Goal: Find specific page/section: Find specific page/section

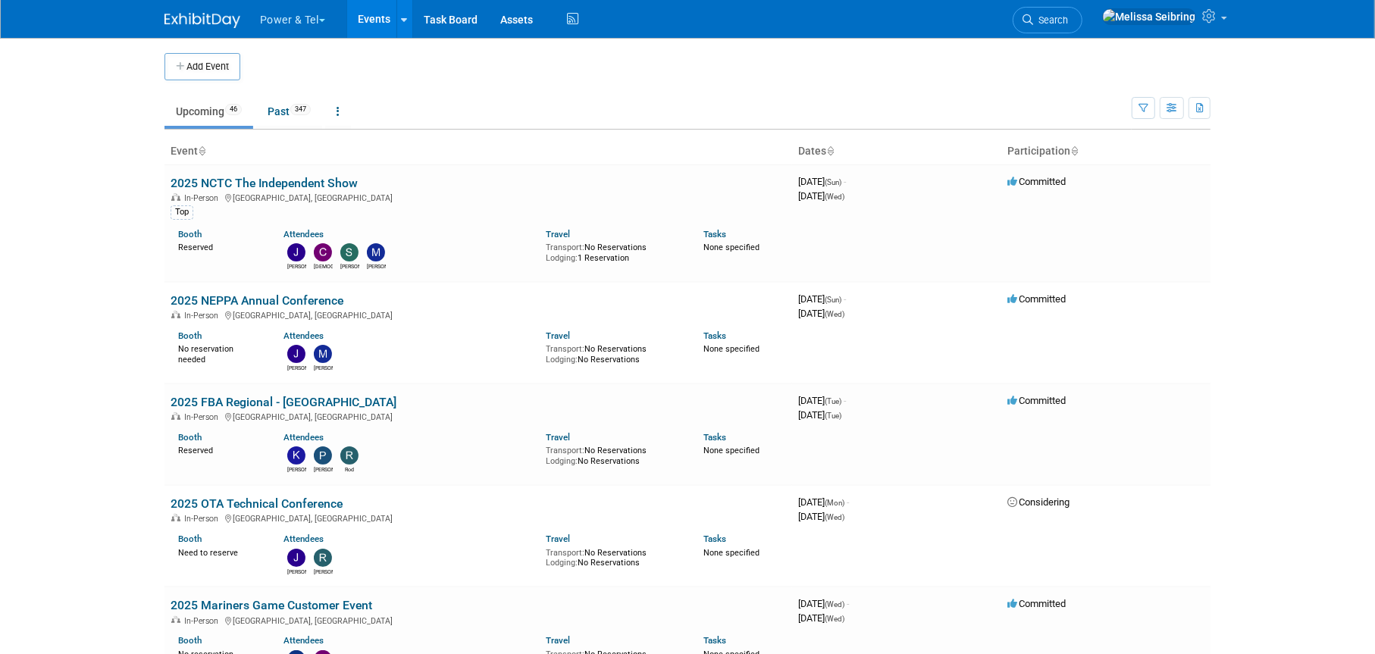
drag, startPoint x: 1118, startPoint y: 21, endPoint x: 1111, endPoint y: 17, distance: 8.8
click at [1068, 21] on span "Search" at bounding box center [1050, 19] width 35 height 11
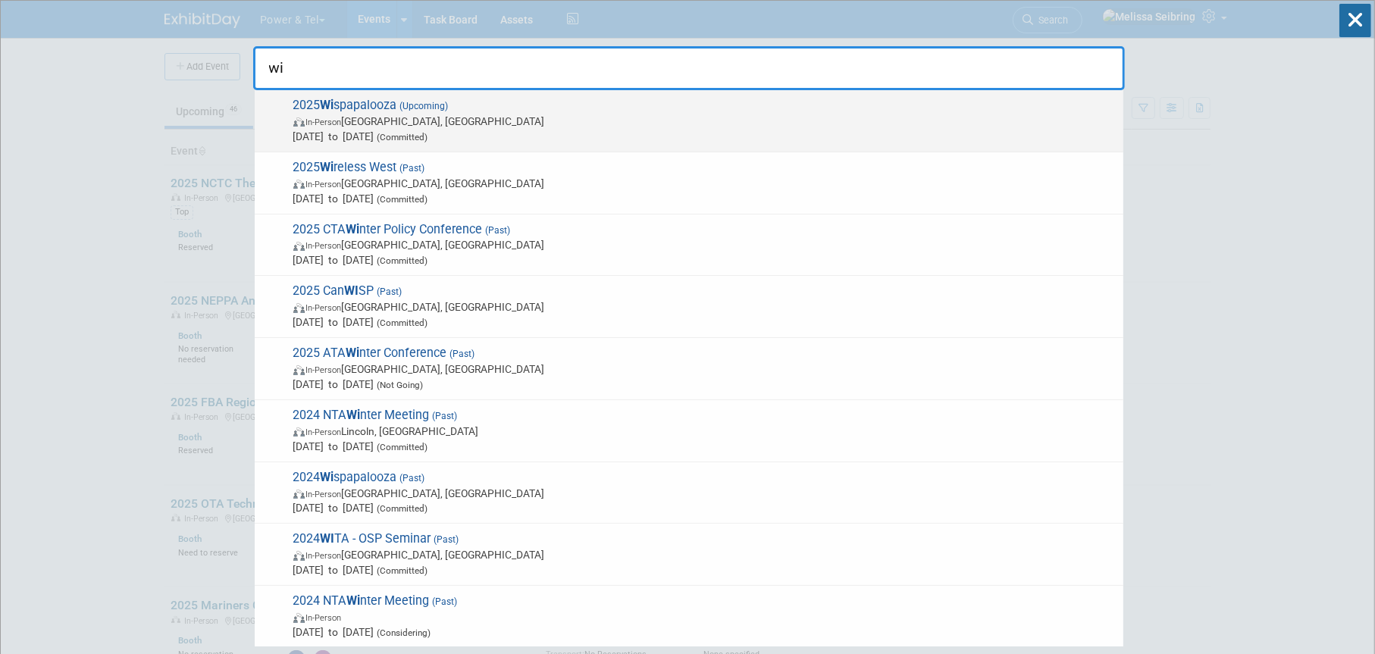
type input "wi"
click at [346, 105] on span "2025 Wi spapalooza (Upcoming) In-Person [GEOGRAPHIC_DATA], [GEOGRAPHIC_DATA] [D…" at bounding box center [702, 121] width 827 height 46
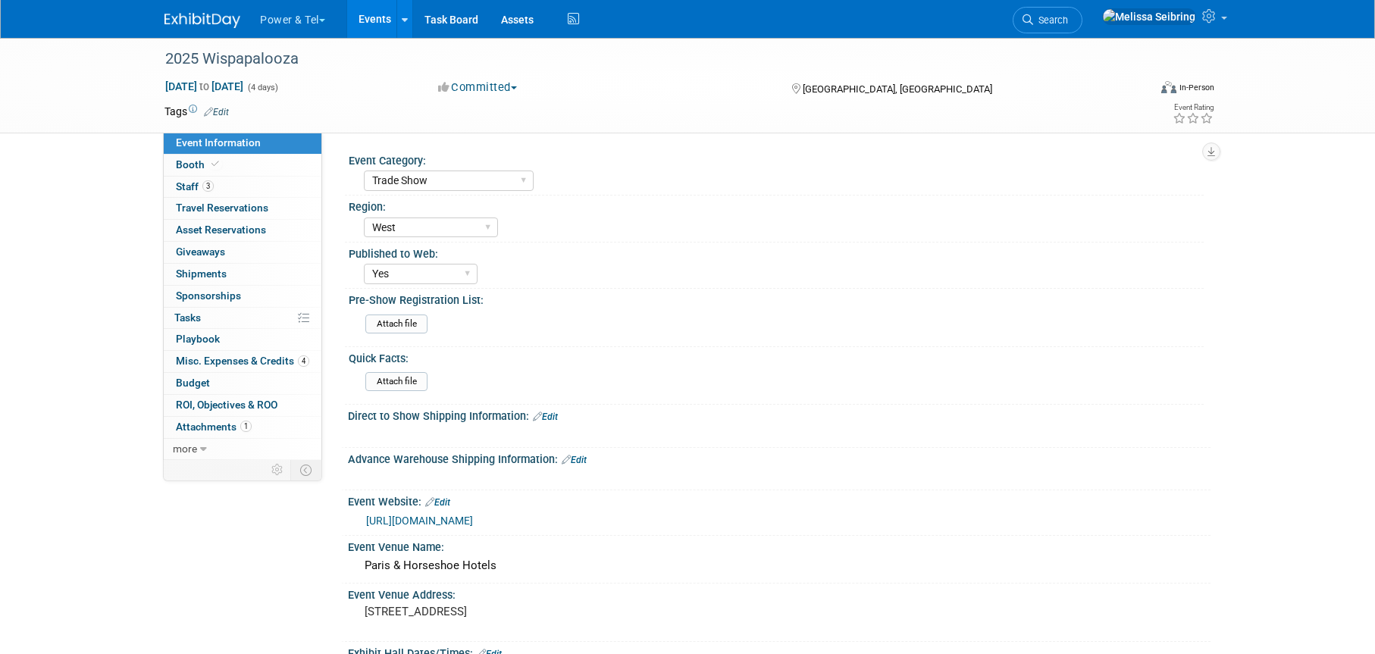
select select "Trade Show"
select select "West"
select select "Yes"
click at [182, 186] on span "Staff 3" at bounding box center [195, 186] width 38 height 12
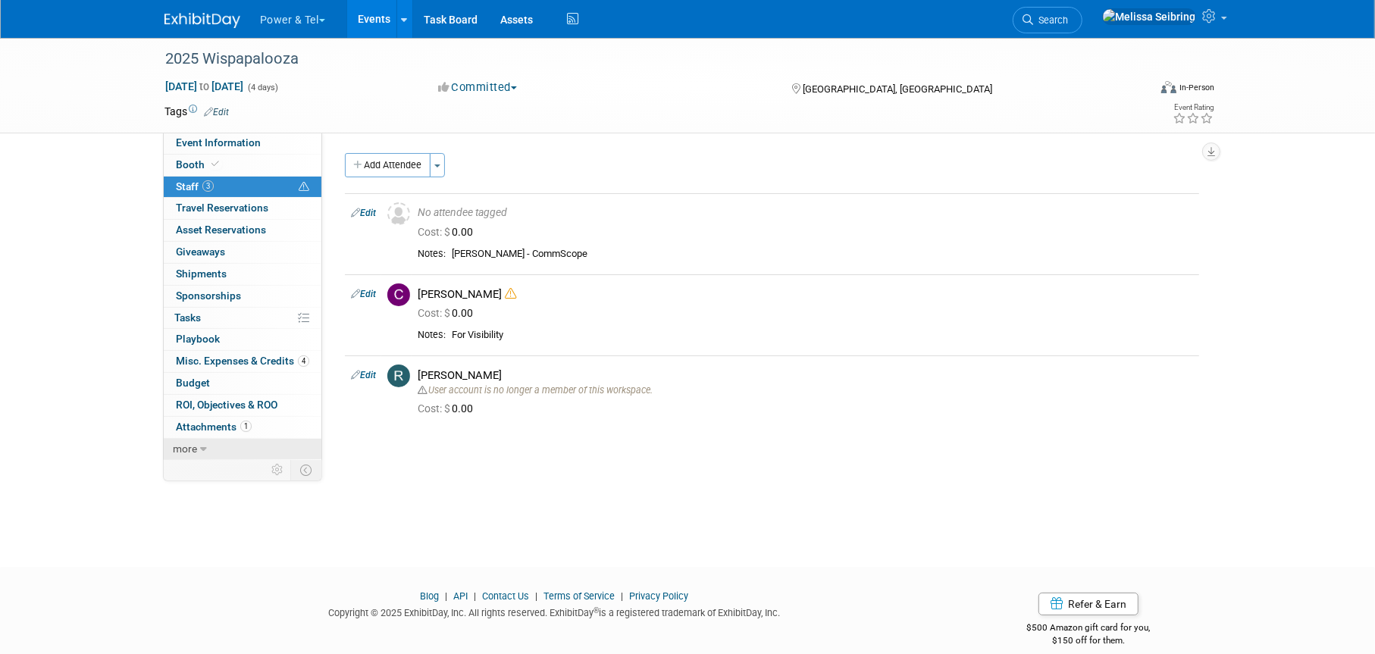
drag, startPoint x: 212, startPoint y: 449, endPoint x: 312, endPoint y: 456, distance: 100.3
click at [212, 449] on link "more" at bounding box center [243, 449] width 158 height 21
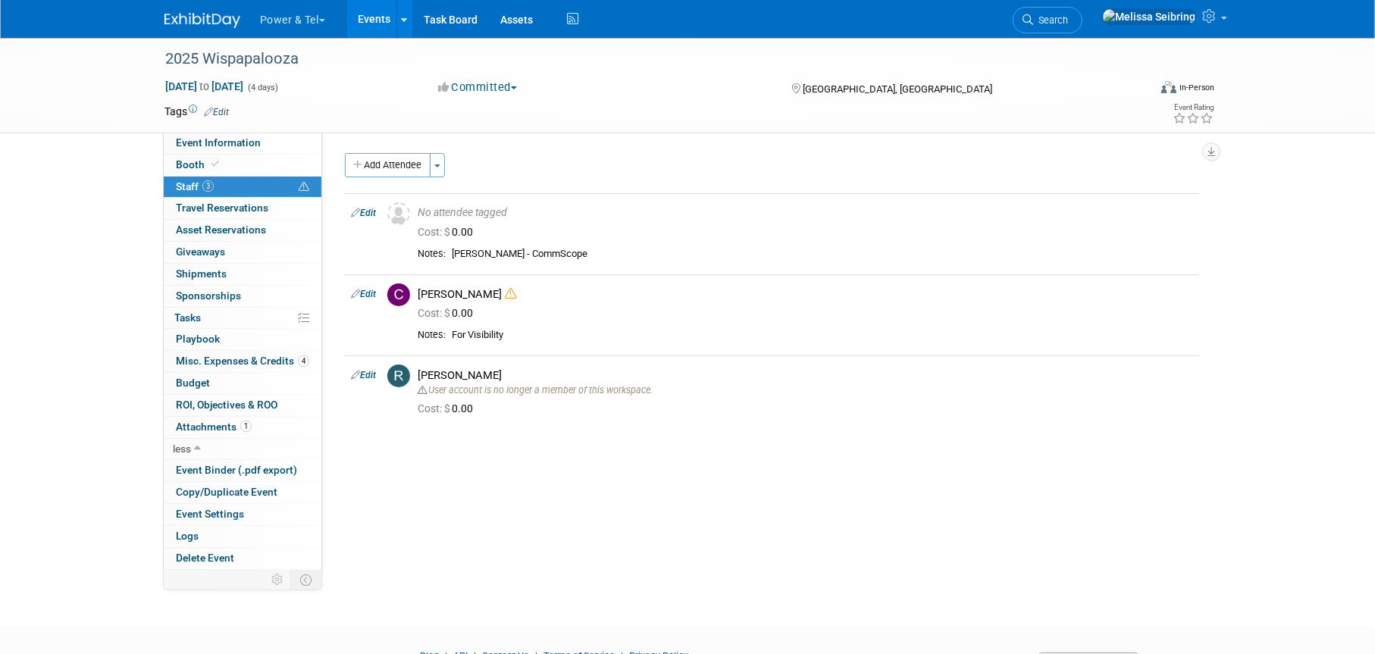
click at [1082, 11] on link "Search" at bounding box center [1048, 20] width 70 height 27
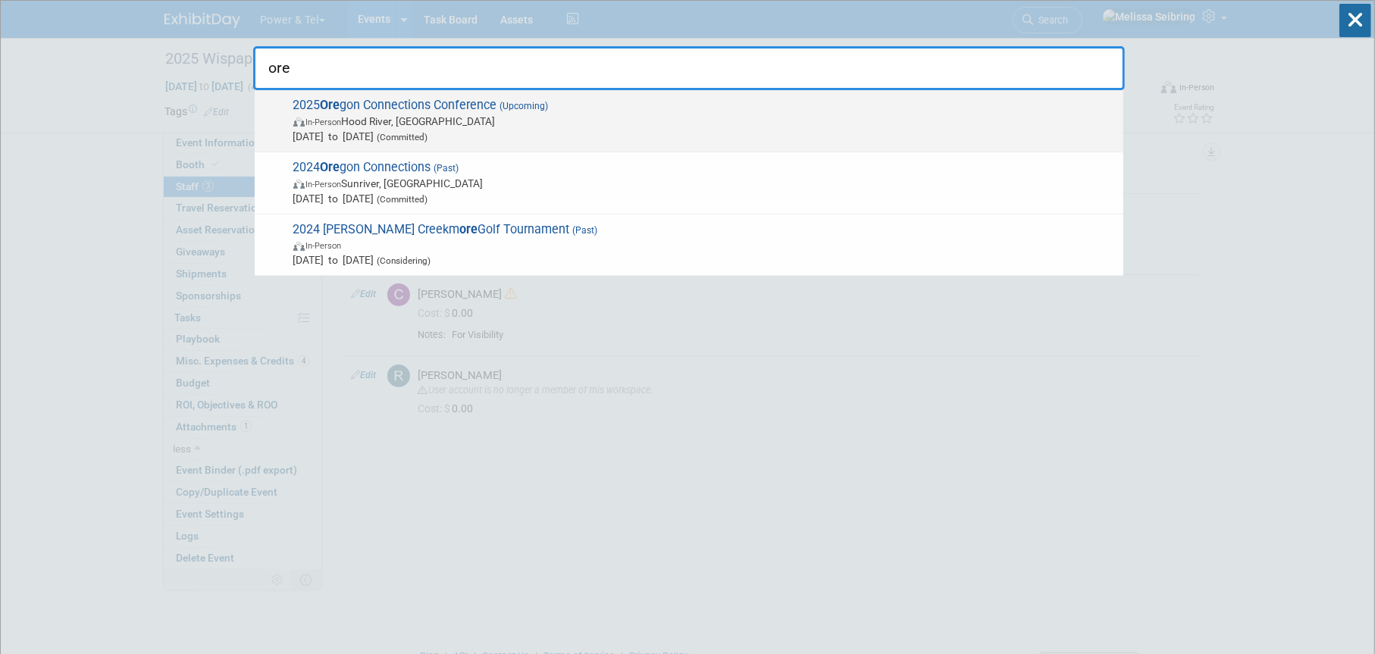
type input "ore"
click at [374, 108] on span "2025 Ore gon Connections Conference (Upcoming) In-Person Hood River, [GEOGRAPHI…" at bounding box center [702, 121] width 827 height 46
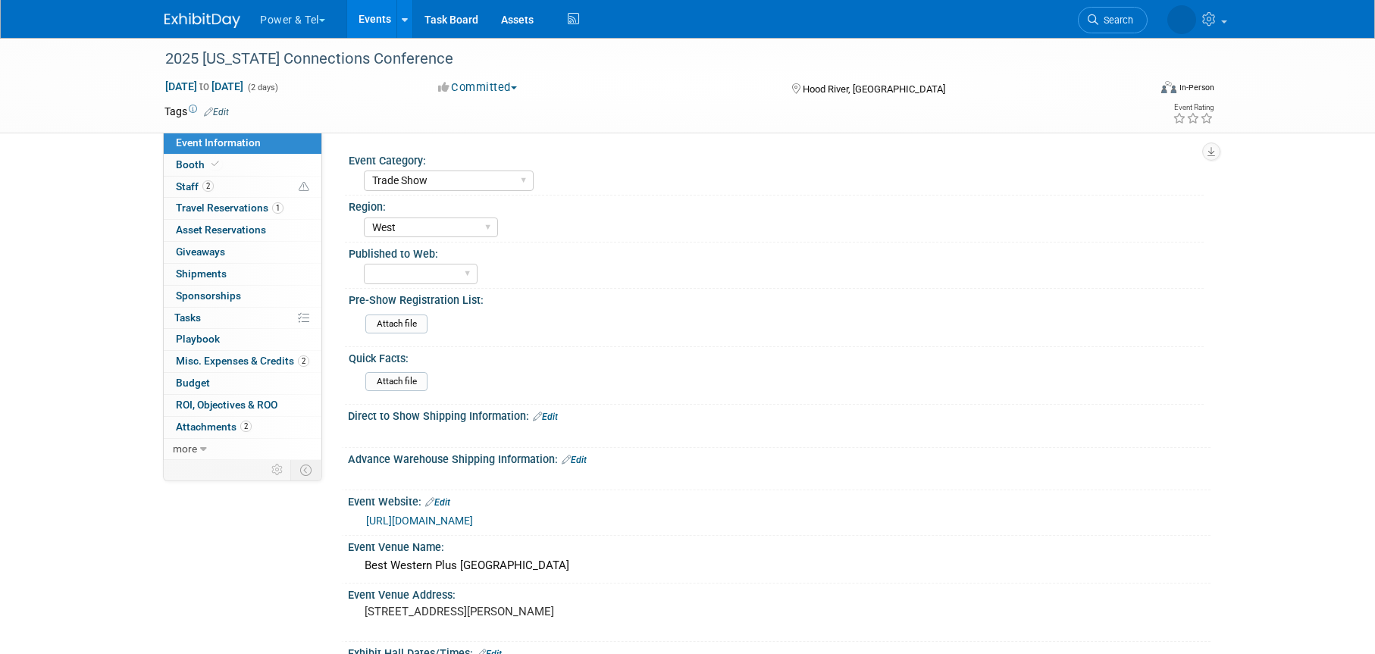
select select "Trade Show"
select select "West"
click at [195, 182] on span "Staff 2" at bounding box center [195, 186] width 38 height 12
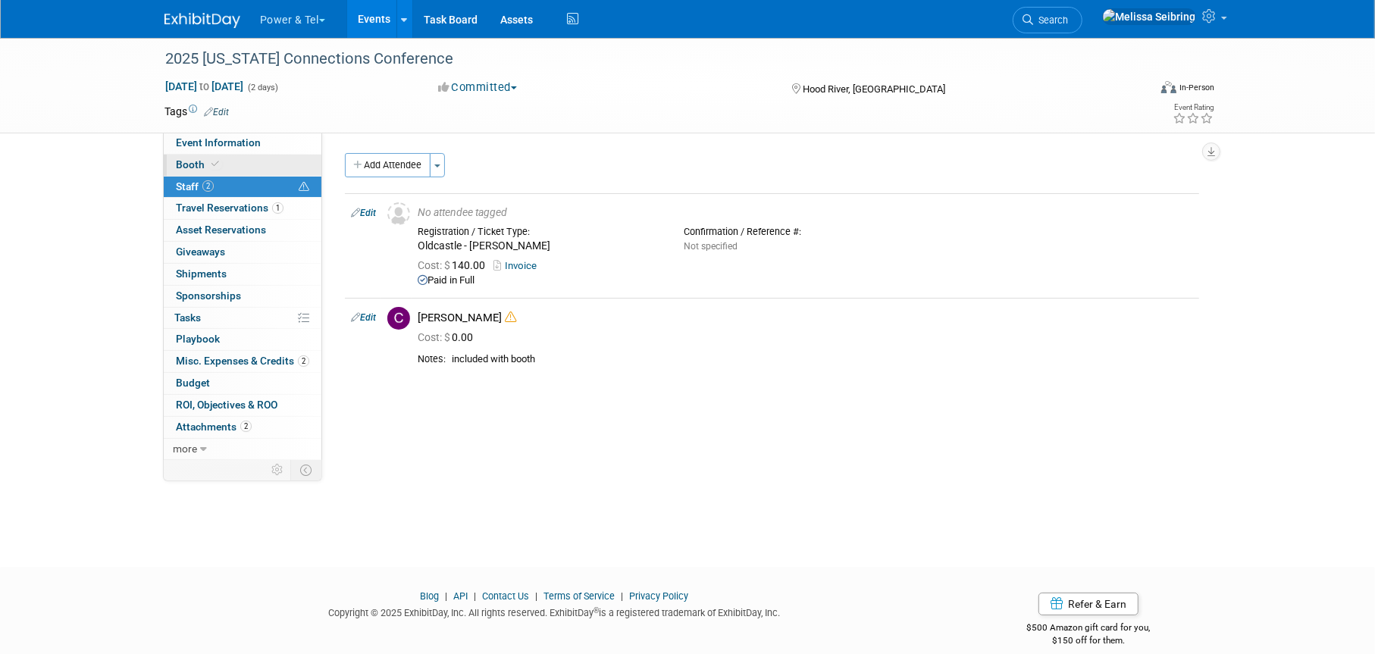
click at [198, 159] on span "Booth" at bounding box center [199, 164] width 46 height 12
